Goal: Information Seeking & Learning: Learn about a topic

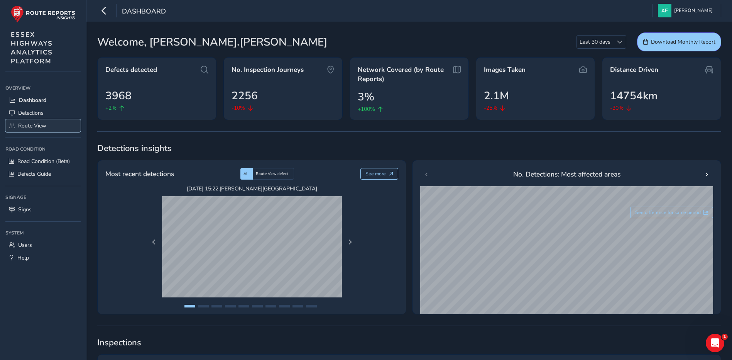
click at [28, 123] on span "Route View" at bounding box center [32, 125] width 28 height 7
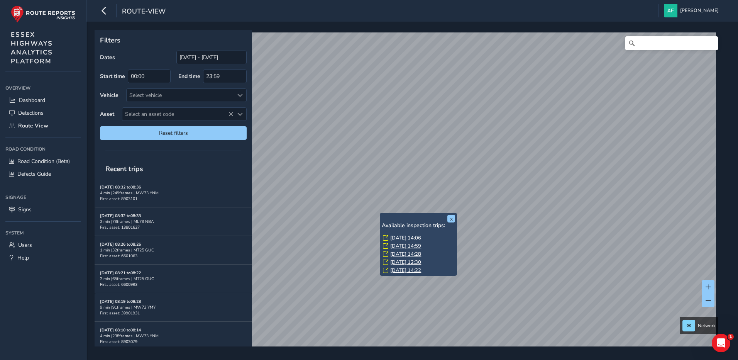
click at [398, 239] on link "[DATE] 14:06" at bounding box center [405, 237] width 31 height 7
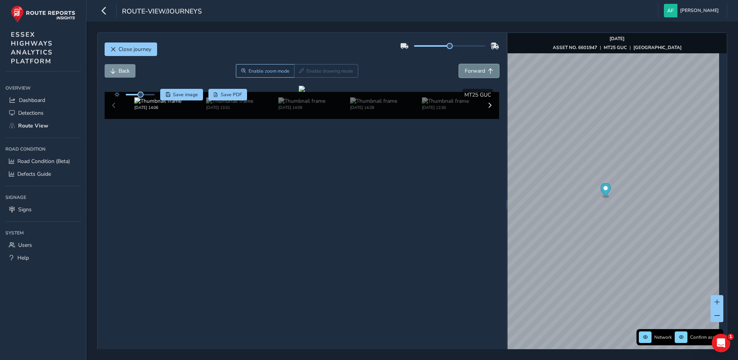
click at [465, 68] on span "Forward" at bounding box center [475, 70] width 20 height 7
click at [133, 70] on button "Back" at bounding box center [120, 71] width 31 height 14
click at [459, 65] on button "Forward" at bounding box center [479, 71] width 40 height 14
